Goal: Answer question/provide support: Share knowledge or assist other users

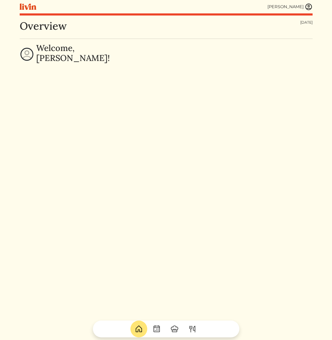
click at [306, 9] on img at bounding box center [309, 7] width 8 height 8
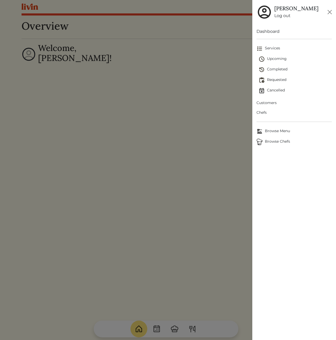
click at [272, 102] on span "Customers" at bounding box center [294, 103] width 75 height 6
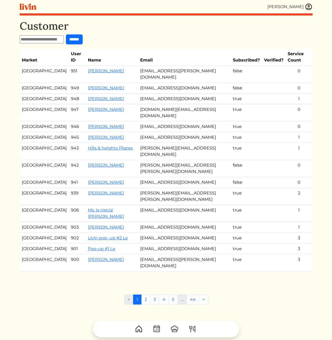
click at [49, 40] on input "text" at bounding box center [42, 39] width 44 height 8
type input "*******"
click at [66, 34] on input "******" at bounding box center [74, 39] width 17 height 10
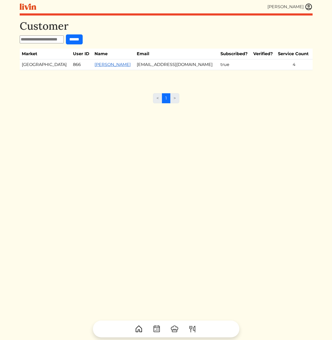
click at [96, 65] on link "[PERSON_NAME]" at bounding box center [113, 64] width 36 height 5
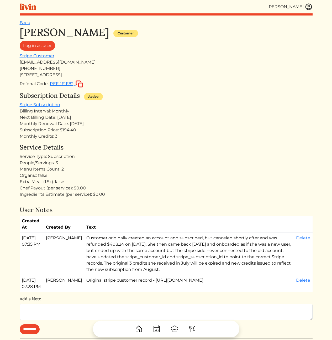
click at [201, 179] on div "Extra Meat (1.5x): false" at bounding box center [166, 182] width 293 height 6
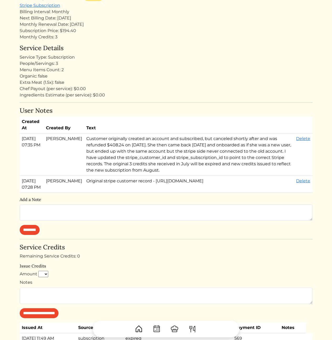
scroll to position [234, 0]
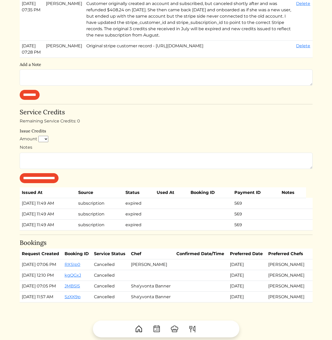
click at [43, 139] on select "* * * * * * * * * **" at bounding box center [43, 139] width 10 height 6
select select "*"
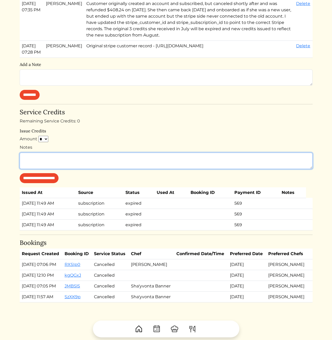
click at [65, 161] on textarea "Notes" at bounding box center [166, 161] width 293 height 16
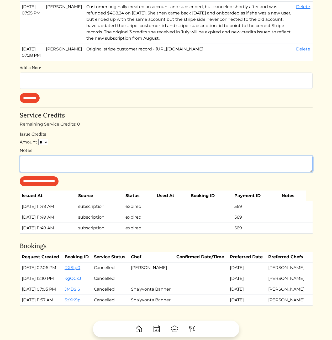
scroll to position [86, 0]
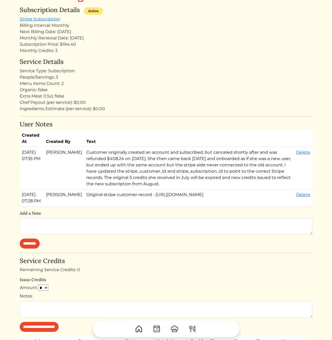
click at [49, 49] on div "Monthly Credits: 3" at bounding box center [166, 51] width 293 height 6
click at [143, 51] on div "Monthly Credits: 3" at bounding box center [166, 51] width 293 height 6
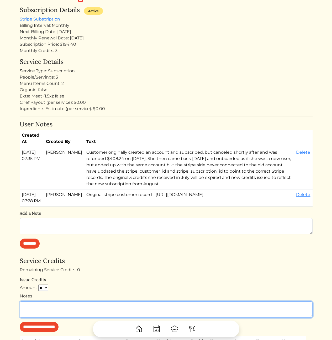
click at [85, 310] on textarea "Notes" at bounding box center [166, 309] width 293 height 16
type textarea "*"
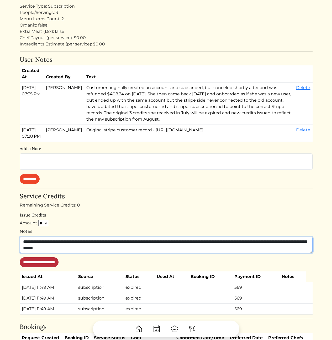
type textarea "**********"
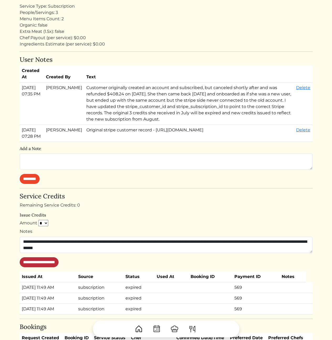
click at [43, 264] on input "**********" at bounding box center [39, 262] width 39 height 10
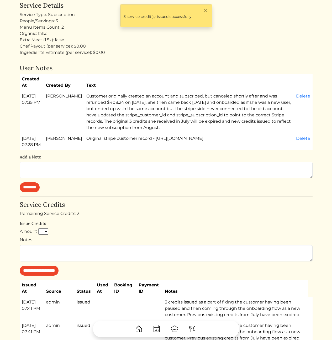
scroll to position [244, 0]
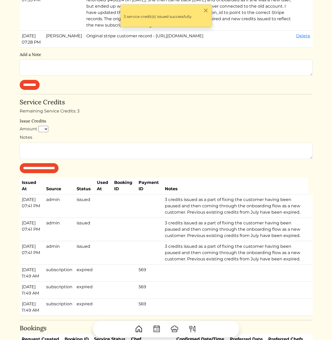
click at [218, 204] on td "3 credits issued as a part of fixing the customer having been paused and then c…" at bounding box center [236, 205] width 146 height 23
click at [209, 203] on td "3 credits issued as a part of fixing the customer having been paused and then c…" at bounding box center [236, 205] width 146 height 23
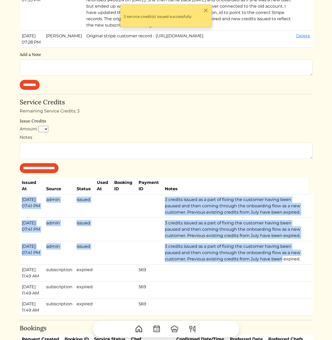
drag, startPoint x: 208, startPoint y: 194, endPoint x: 292, endPoint y: 270, distance: 113.1
click at [289, 264] on table "Issued At Source Status Used At Booking ID Payment ID Notes Aug 21, 2025, 07:41…" at bounding box center [166, 246] width 293 height 138
click at [303, 262] on td "3 credits issued as a part of fixing the customer having been paused and then c…" at bounding box center [236, 252] width 146 height 23
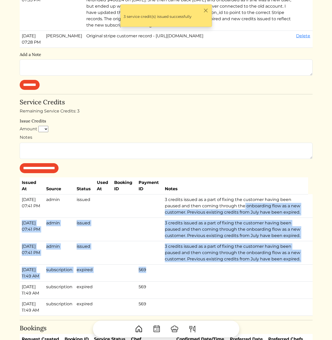
drag, startPoint x: 307, startPoint y: 267, endPoint x: 244, endPoint y: 209, distance: 85.4
click at [246, 206] on tbody "Aug 21, 2025, 07:41 PM admin issued 3 credits issued as a part of fixing the cu…" at bounding box center [166, 254] width 293 height 121
click at [244, 211] on td "3 credits issued as a part of fixing the customer having been paused and then c…" at bounding box center [236, 205] width 146 height 23
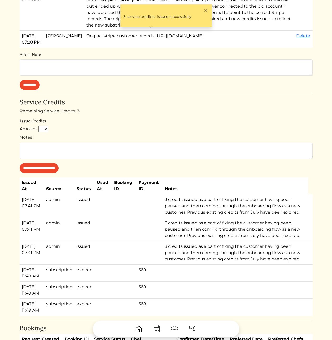
scroll to position [0, 0]
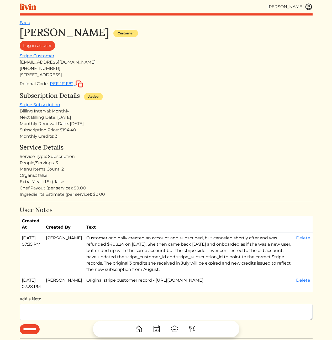
click at [252, 124] on div "Monthly Renewal Date: Aug 14, 2025" at bounding box center [166, 124] width 293 height 6
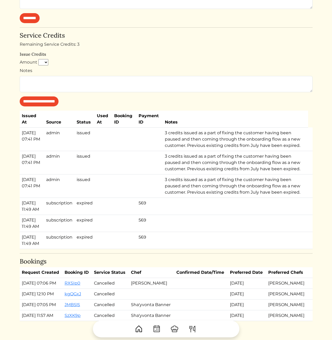
scroll to position [399, 0]
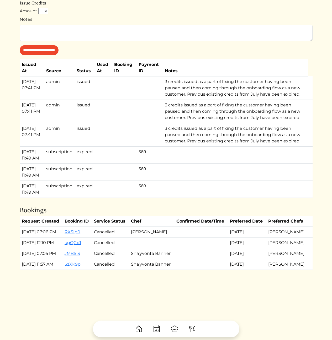
click at [220, 123] on td "3 credits issued as a part of fixing the customer having been paused and then c…" at bounding box center [236, 134] width 146 height 23
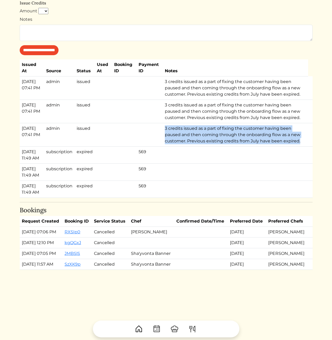
click at [220, 123] on td "3 credits issued as a part of fixing the customer having been paused and then c…" at bounding box center [236, 134] width 146 height 23
copy tr "3 credits issued as a part of fixing the customer having been paused and then c…"
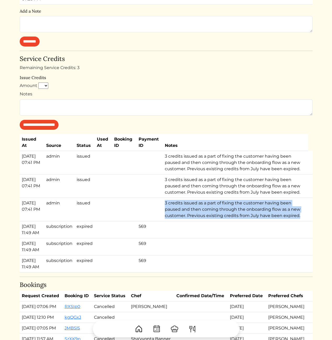
scroll to position [261, 0]
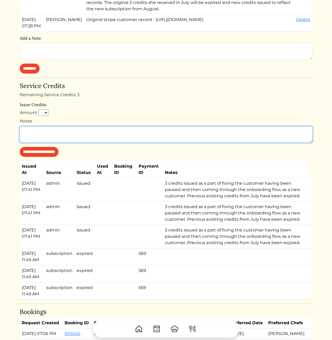
click at [104, 134] on textarea "Notes" at bounding box center [166, 134] width 293 height 16
click at [91, 133] on textarea "Notes" at bounding box center [166, 134] width 293 height 16
paste textarea "**********"
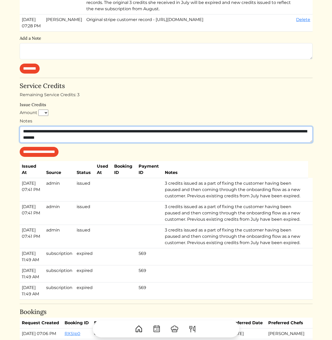
type textarea "**********"
click at [162, 130] on textarea "**********" at bounding box center [166, 134] width 293 height 16
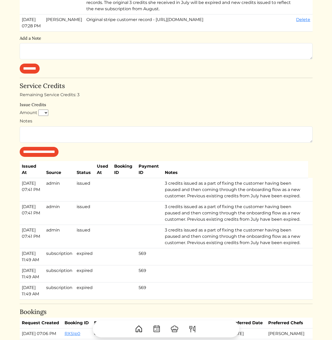
click at [150, 97] on div "Remaining Service Credits: 3" at bounding box center [166, 95] width 293 height 6
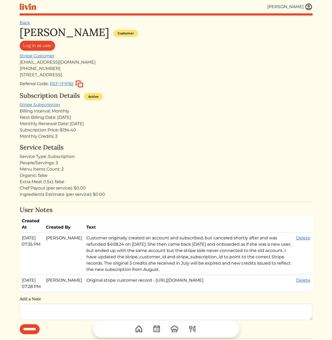
scroll to position [261, 0]
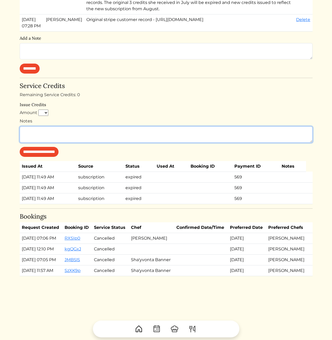
click at [49, 133] on textarea "Notes" at bounding box center [166, 134] width 293 height 16
paste textarea "**********"
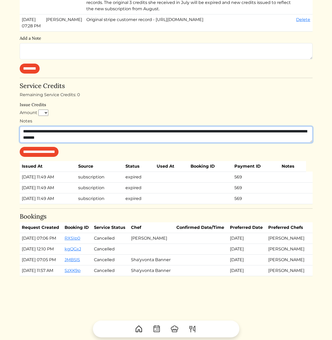
type textarea "**********"
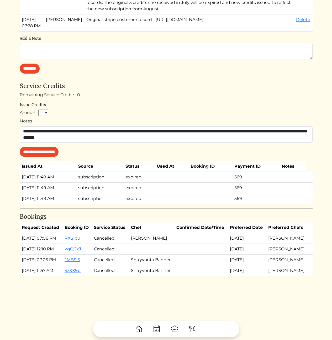
click at [41, 110] on select "* * * * * * * * * **" at bounding box center [43, 113] width 10 height 6
select select "*"
click at [165, 97] on div "Remaining Service Credits: 0" at bounding box center [166, 95] width 293 height 6
click at [165, 80] on div "Nicole Cheng Customer Log in as user Stripe Customer ncheng1@gmail.com +1404593…" at bounding box center [166, 20] width 293 height 511
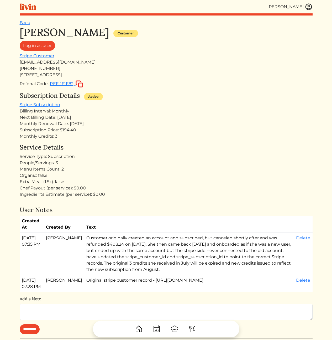
scroll to position [261, 0]
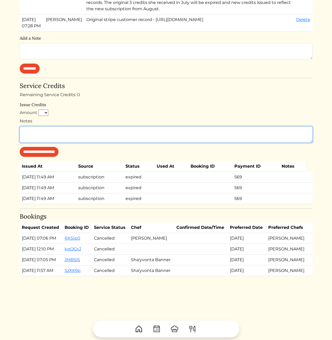
click at [121, 142] on textarea "Notes" at bounding box center [166, 134] width 293 height 16
paste textarea "**********"
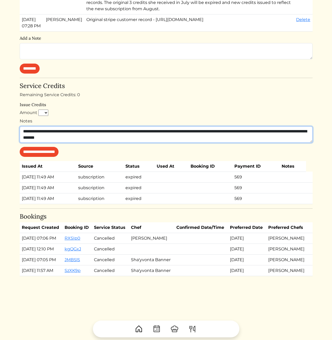
type textarea "**********"
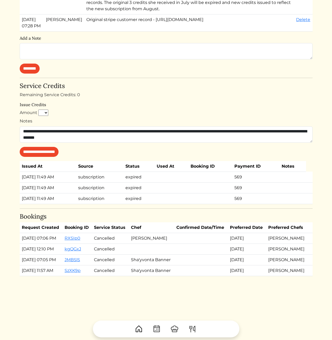
click at [40, 112] on select "* * * * * * * * * **" at bounding box center [43, 113] width 10 height 6
select select "*"
click at [131, 101] on div "**********" at bounding box center [166, 119] width 293 height 75
click at [44, 151] on input "**********" at bounding box center [39, 152] width 39 height 10
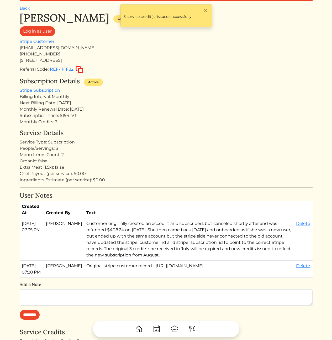
scroll to position [0, 0]
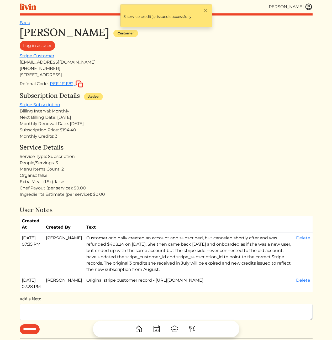
click at [200, 185] on div "Chef Payout (per service): $0.00" at bounding box center [166, 188] width 293 height 6
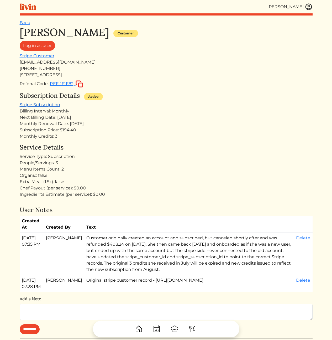
click at [36, 106] on link "Stripe Subscription" at bounding box center [40, 104] width 40 height 5
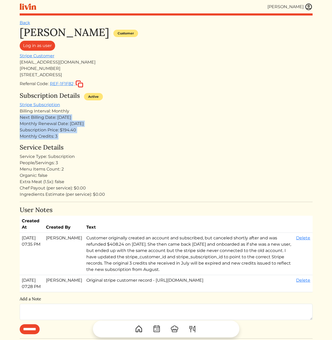
drag, startPoint x: 87, startPoint y: 112, endPoint x: 110, endPoint y: 145, distance: 40.5
click at [109, 143] on div "Nicole Cheng Customer Log in as user Stripe Customer ncheng1@gmail.com +1404593…" at bounding box center [166, 329] width 293 height 606
click at [110, 145] on h4 "Service Details" at bounding box center [166, 148] width 293 height 8
click at [129, 106] on div "Nicole Cheng Customer Log in as user Stripe Customer ncheng1@gmail.com +1404593…" at bounding box center [166, 329] width 293 height 606
click at [129, 106] on div "Subscription Details Active Stripe Subscription Billing Interval: Monthly Next …" at bounding box center [166, 116] width 293 height 48
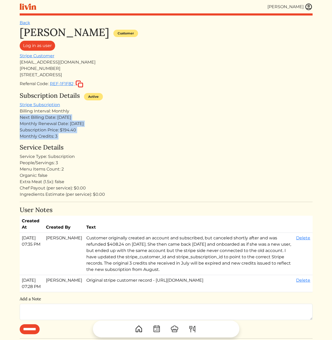
drag, startPoint x: 127, startPoint y: 131, endPoint x: 130, endPoint y: 141, distance: 10.6
click at [130, 141] on div "Nicole Cheng Customer Log in as user Stripe Customer ncheng1@gmail.com +1404593…" at bounding box center [166, 329] width 293 height 606
drag, startPoint x: 130, startPoint y: 145, endPoint x: 122, endPoint y: 104, distance: 41.7
click at [122, 104] on div "Nicole Cheng Customer Log in as user Stripe Customer ncheng1@gmail.com +1404593…" at bounding box center [166, 329] width 293 height 606
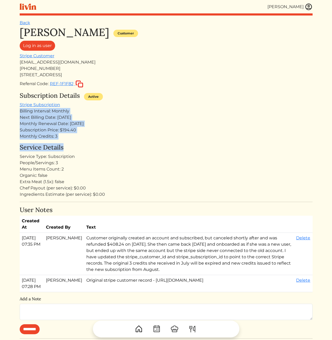
click at [122, 104] on div "Subscription Details Active Stripe Subscription Billing Interval: Monthly Next …" at bounding box center [166, 116] width 293 height 48
drag, startPoint x: 122, startPoint y: 104, endPoint x: 123, endPoint y: 138, distance: 34.7
click at [123, 137] on div "Subscription Details Active Stripe Subscription Billing Interval: Monthly Next …" at bounding box center [166, 116] width 293 height 48
click at [123, 138] on div "Monthly Credits: 3" at bounding box center [166, 136] width 293 height 6
drag, startPoint x: 122, startPoint y: 142, endPoint x: 123, endPoint y: 108, distance: 34.4
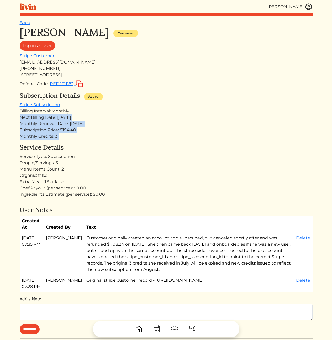
click at [123, 108] on div "Nicole Cheng Customer Log in as user Stripe Customer ncheng1@gmail.com +1404593…" at bounding box center [166, 329] width 293 height 606
click at [123, 108] on div "Billing Interval: Monthly" at bounding box center [166, 111] width 293 height 6
click at [52, 124] on div "Monthly Renewal Date: [DATE]" at bounding box center [166, 124] width 293 height 6
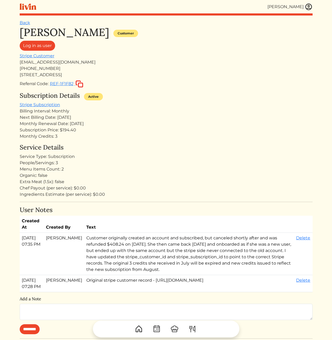
click at [180, 171] on div "Menu Items Count: 2" at bounding box center [166, 169] width 293 height 6
click at [51, 107] on link "Stripe Subscription" at bounding box center [40, 104] width 40 height 5
drag, startPoint x: 213, startPoint y: 120, endPoint x: 206, endPoint y: 119, distance: 7.0
click at [212, 120] on div "Next Billing Date: [DATE]" at bounding box center [166, 117] width 293 height 6
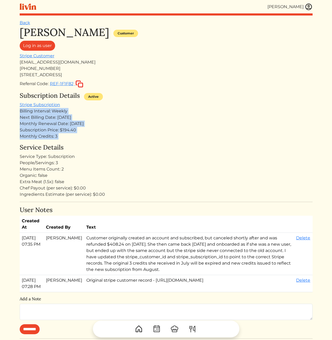
drag, startPoint x: 114, startPoint y: 110, endPoint x: 122, endPoint y: 146, distance: 36.9
click at [121, 144] on div "[PERSON_NAME] Customer Log in as user Stripe Customer [EMAIL_ADDRESS][DOMAIN_NA…" at bounding box center [166, 329] width 293 height 606
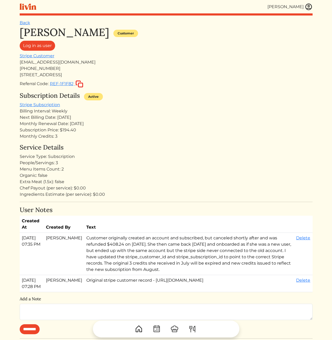
drag, startPoint x: 122, startPoint y: 146, endPoint x: 141, endPoint y: 153, distance: 19.9
click at [123, 147] on h4 "Service Details" at bounding box center [166, 148] width 293 height 8
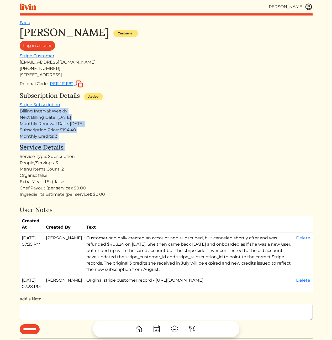
drag, startPoint x: 142, startPoint y: 152, endPoint x: 131, endPoint y: 105, distance: 47.7
click at [131, 105] on div "[PERSON_NAME] Customer Log in as user Stripe Customer [EMAIL_ADDRESS][DOMAIN_NA…" at bounding box center [166, 329] width 293 height 606
click at [131, 105] on div "Subscription Details Active Stripe Subscription Billing Interval: Weekly Next B…" at bounding box center [166, 116] width 293 height 48
drag, startPoint x: 131, startPoint y: 124, endPoint x: 141, endPoint y: 149, distance: 26.5
click at [138, 145] on div "Nicole Cheng Customer Log in as user Stripe Customer ncheng1@gmail.com +1404593…" at bounding box center [166, 329] width 293 height 606
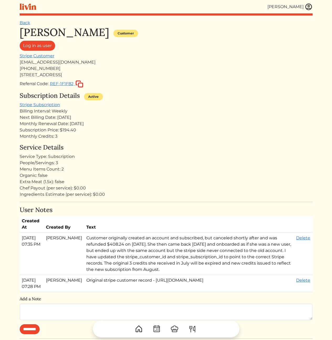
click at [142, 152] on div "Service Details Service Type: Subscription People/Servings: 3 Menu Items Count:…" at bounding box center [166, 171] width 293 height 54
drag, startPoint x: 159, startPoint y: 188, endPoint x: 137, endPoint y: 121, distance: 70.5
click at [137, 121] on div "Nicole Cheng Customer Log in as user Stripe Customer ncheng1@gmail.com +1404593…" at bounding box center [166, 329] width 293 height 606
click at [137, 121] on div "Monthly Renewal Date: [DATE]" at bounding box center [166, 124] width 293 height 6
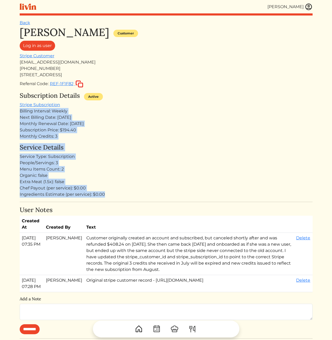
drag, startPoint x: 143, startPoint y: 192, endPoint x: 145, endPoint y: 199, distance: 7.3
click at [145, 199] on div "Nicole Cheng Customer Log in as user Stripe Customer ncheng1@gmail.com +1404593…" at bounding box center [166, 329] width 293 height 606
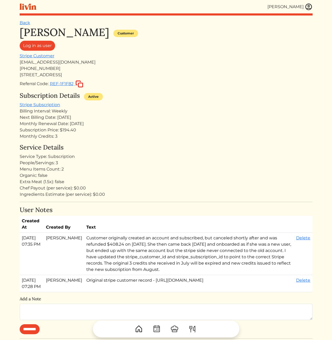
click at [146, 205] on div "Nicole Cheng Customer Log in as user Stripe Customer ncheng1@gmail.com +1404593…" at bounding box center [166, 329] width 293 height 606
click at [63, 162] on div "People/Servings: 3" at bounding box center [166, 163] width 293 height 6
click at [77, 194] on div "Ingredients Estimate (per service): $0.00" at bounding box center [166, 194] width 293 height 6
click at [50, 168] on div "Menu Items Count: 2" at bounding box center [166, 169] width 293 height 6
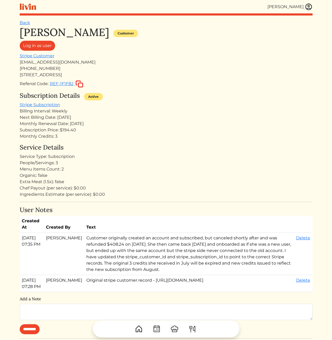
click at [51, 158] on div "Service Type: Subscription" at bounding box center [166, 156] width 293 height 6
click at [157, 144] on h4 "Service Details" at bounding box center [166, 148] width 293 height 8
click at [57, 168] on div "Menu Items Count: 2" at bounding box center [166, 169] width 293 height 6
click at [98, 174] on div "Organic: false" at bounding box center [166, 175] width 293 height 6
click at [199, 143] on div "Nicole Cheng Customer Log in as user Stripe Customer ncheng1@gmail.com +1404593…" at bounding box center [166, 329] width 293 height 606
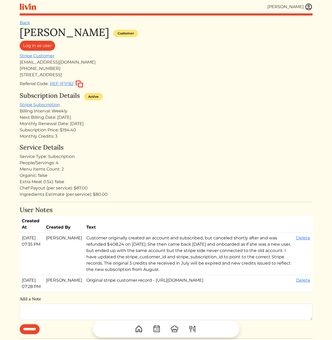
click at [213, 141] on div "[PERSON_NAME] Customer Log in as user Stripe Customer [EMAIL_ADDRESS][DOMAIN_NA…" at bounding box center [166, 329] width 293 height 606
click at [206, 109] on div "Billing Interval: Weekly" at bounding box center [166, 111] width 293 height 6
click at [191, 153] on div "Service Details Service Type: Subscription People/Servings: 4 Menu Items Count:…" at bounding box center [166, 171] width 293 height 54
click at [191, 154] on div "Service Type: Subscription" at bounding box center [166, 156] width 293 height 6
click at [45, 176] on div "Organic: false" at bounding box center [166, 175] width 293 height 6
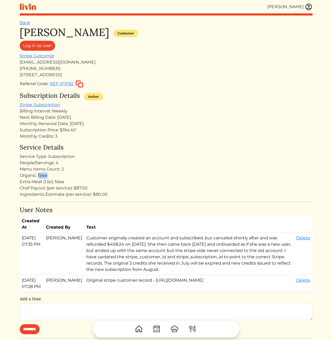
click at [45, 176] on div "Organic: false" at bounding box center [166, 175] width 293 height 6
click at [162, 192] on div "Ingredients Estimate (per service): $80.00" at bounding box center [166, 194] width 293 height 6
